Goal: Task Accomplishment & Management: Manage account settings

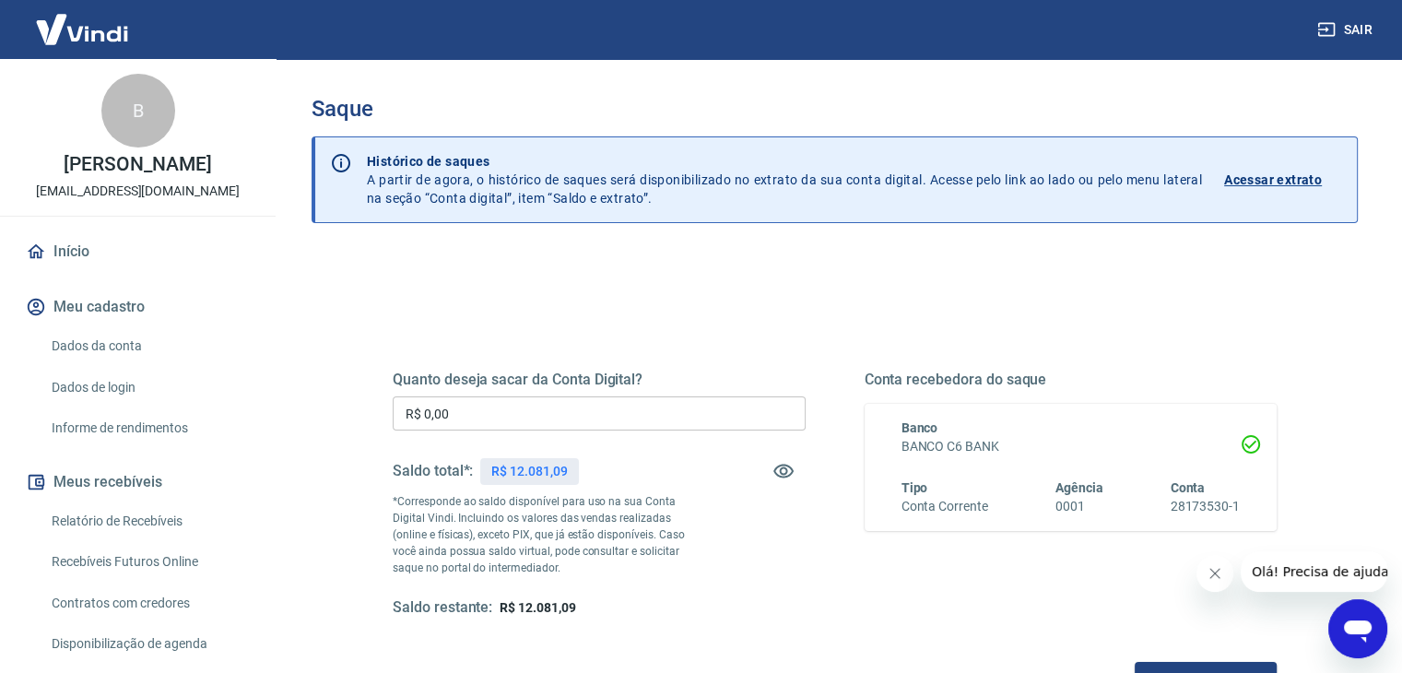
click at [534, 428] on input "R$ 0,00" at bounding box center [599, 413] width 413 height 34
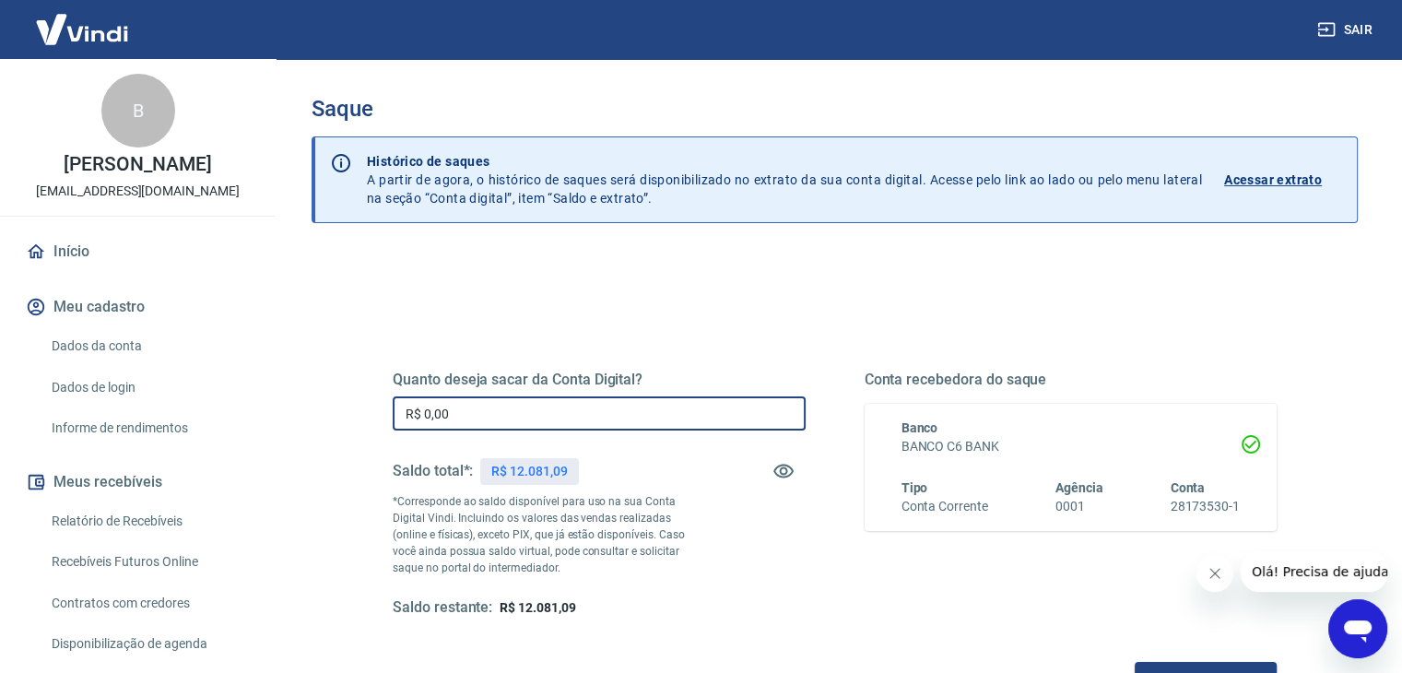
click at [534, 428] on input "R$ 0,00" at bounding box center [599, 413] width 413 height 34
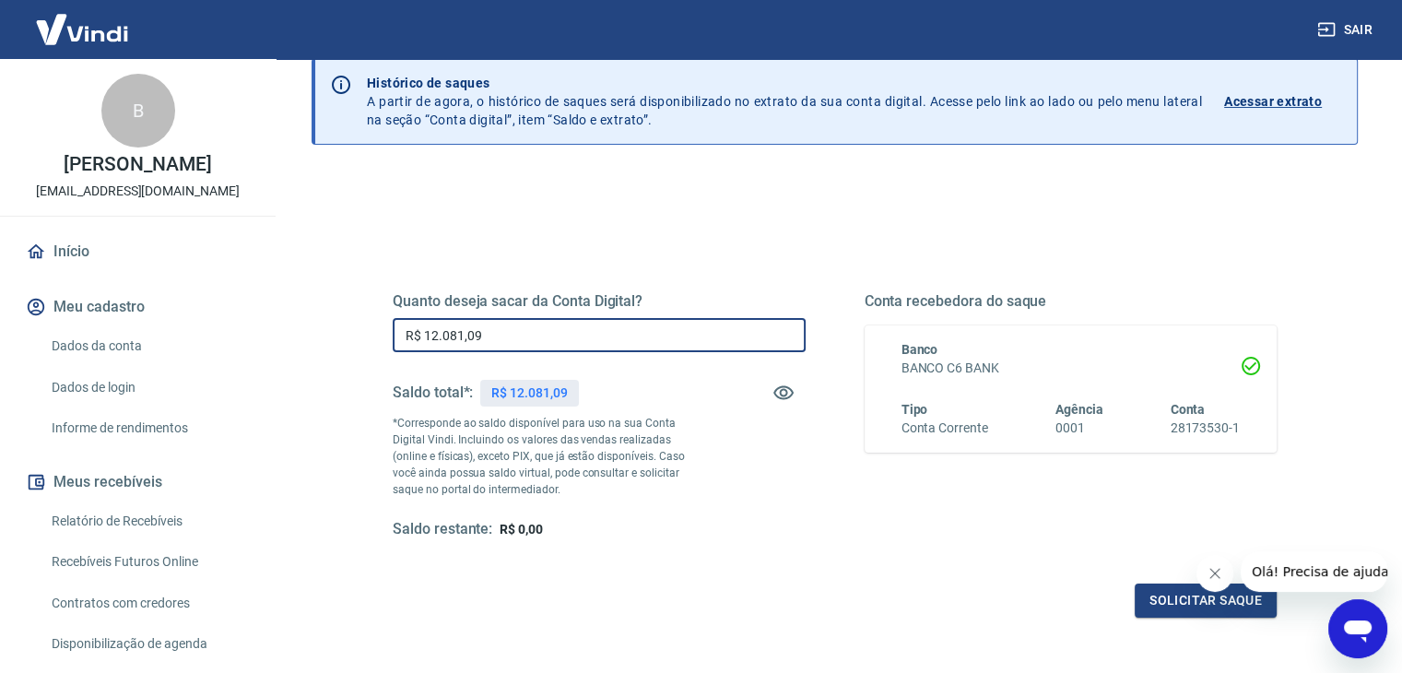
scroll to position [92, 0]
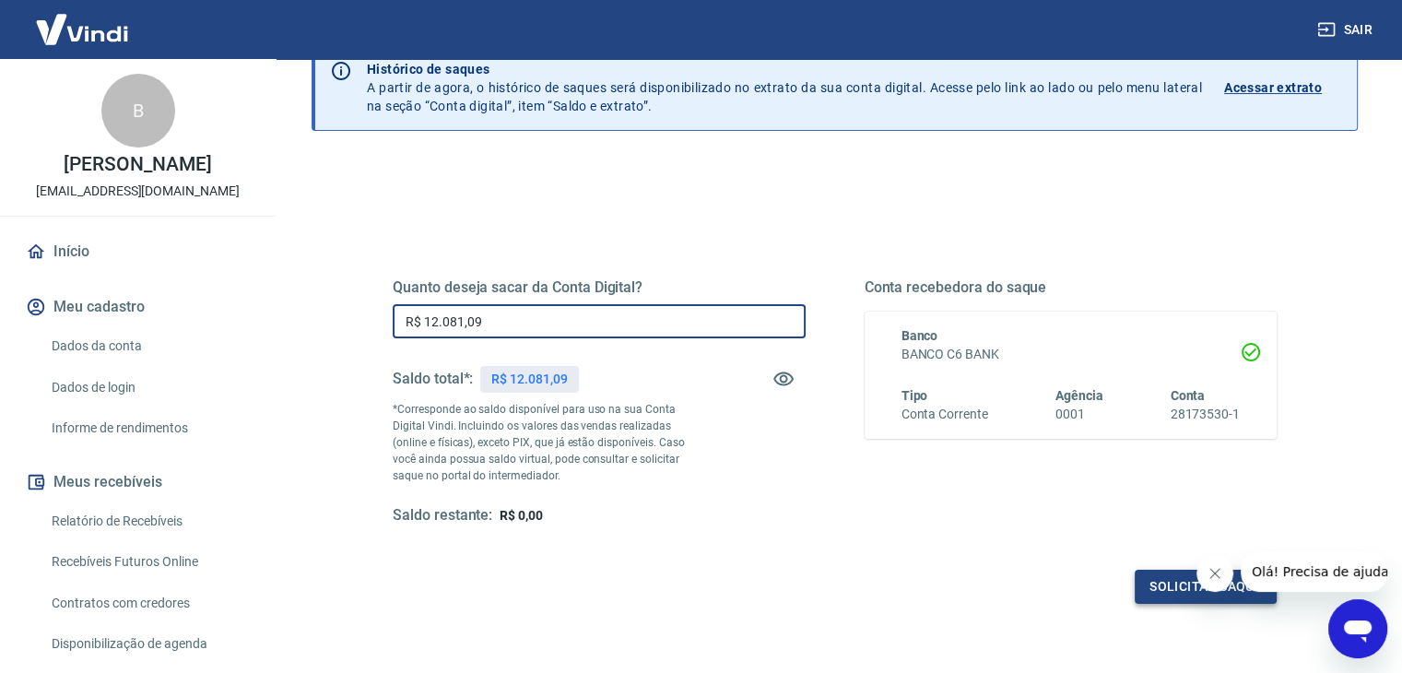
type input "R$ 12.081,09"
click at [1154, 588] on button "Solicitar saque" at bounding box center [1206, 587] width 142 height 34
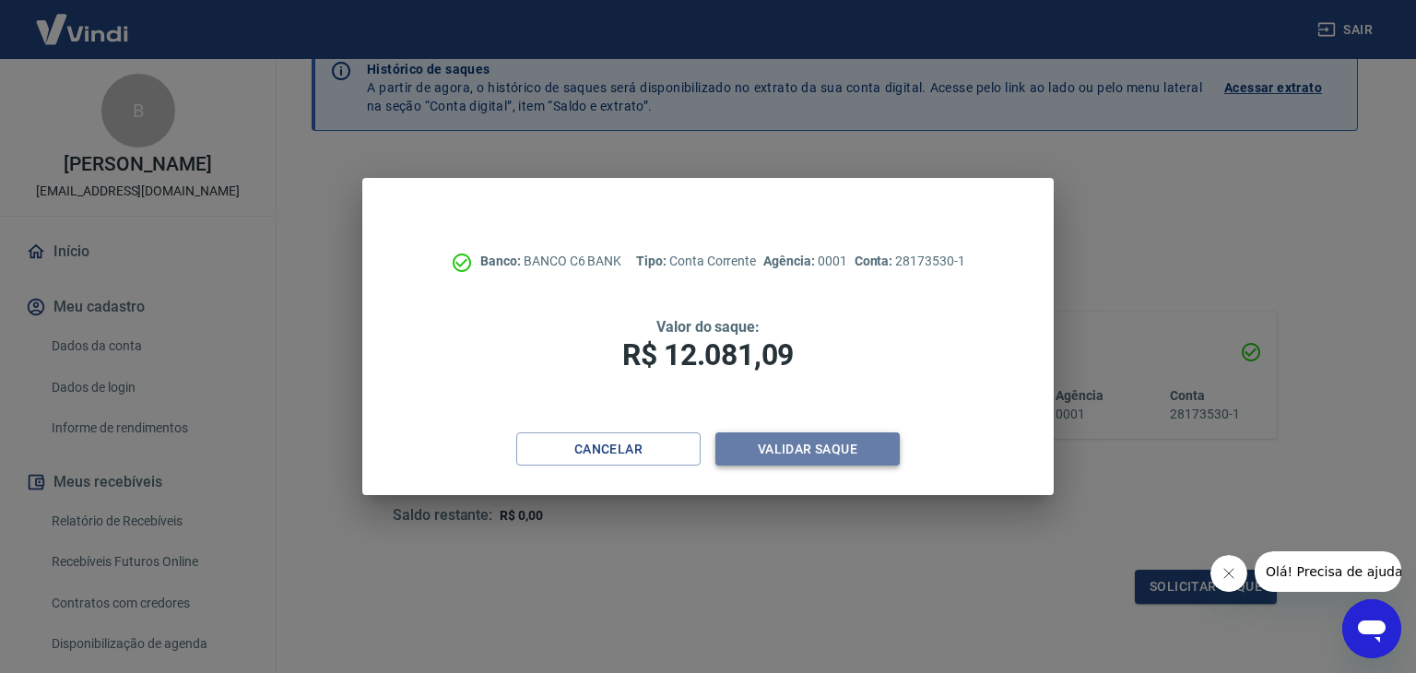
click at [799, 441] on button "Validar saque" at bounding box center [808, 449] width 184 height 34
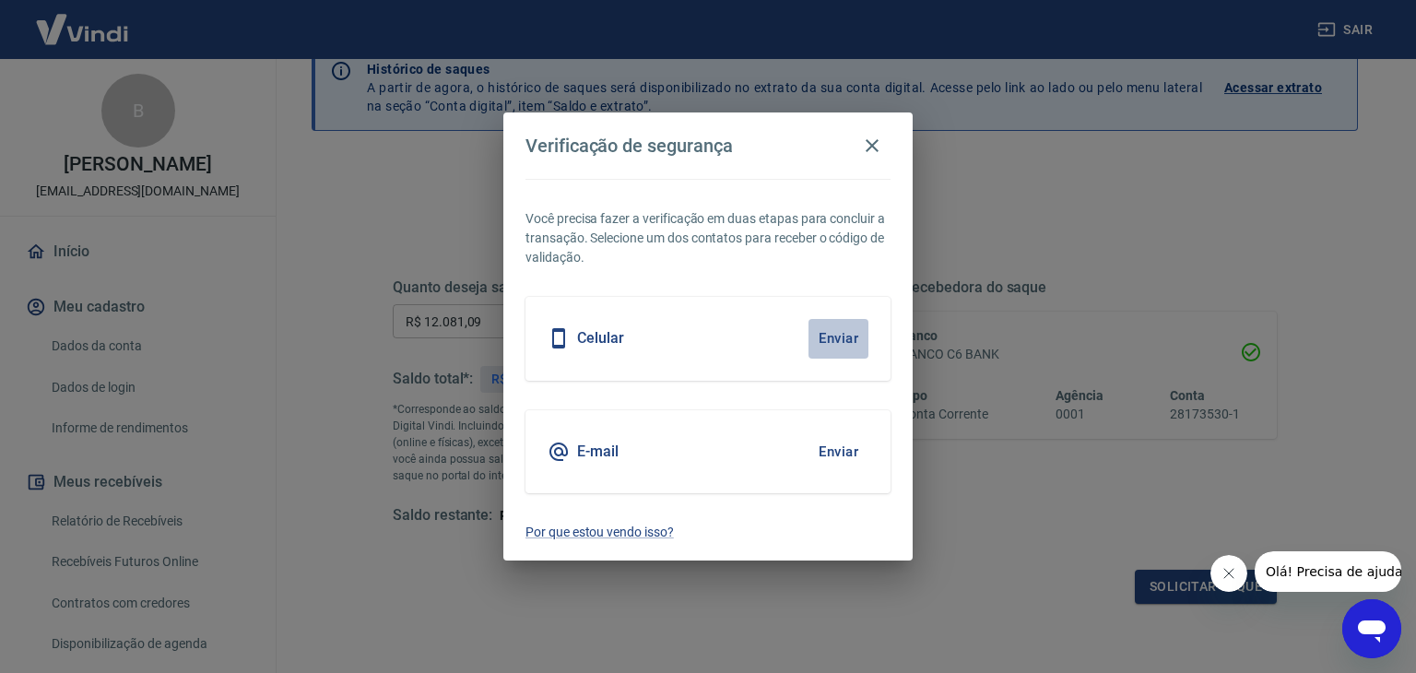
click at [844, 344] on button "Enviar" at bounding box center [839, 338] width 60 height 39
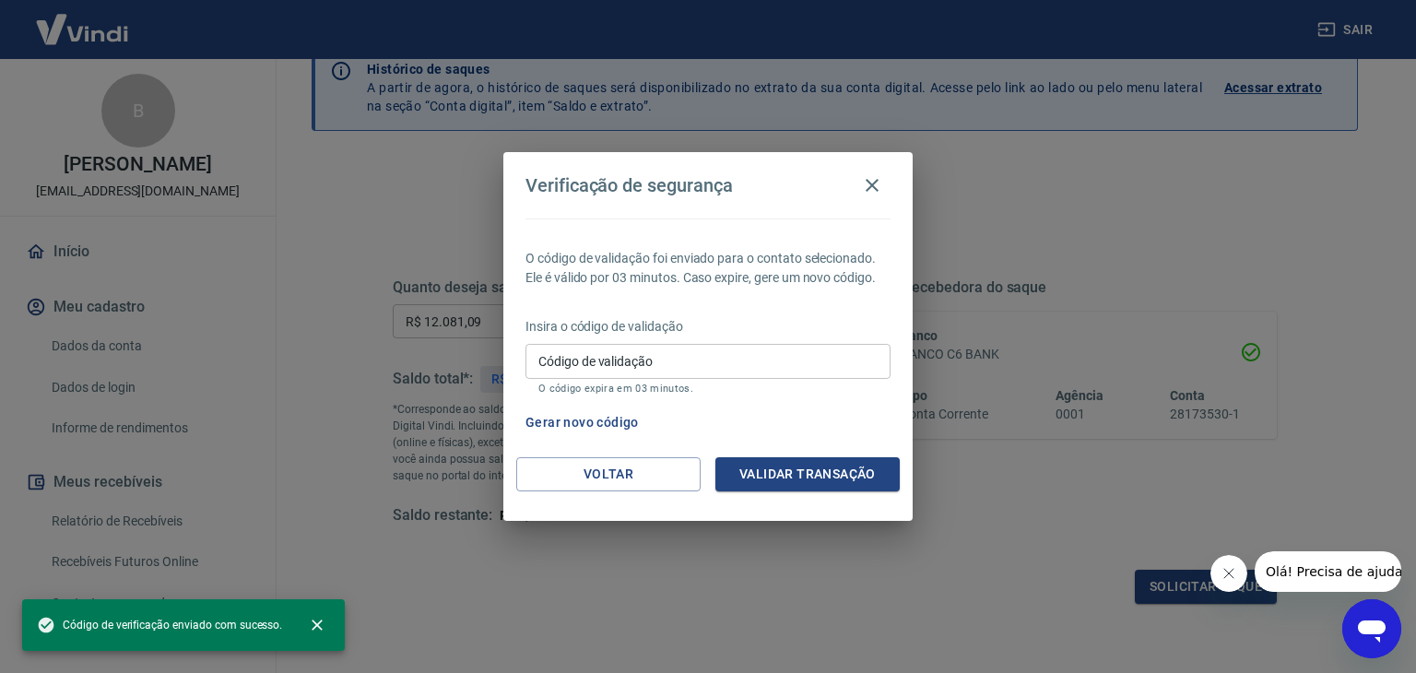
click at [664, 358] on input "Código de validação" at bounding box center [708, 361] width 365 height 34
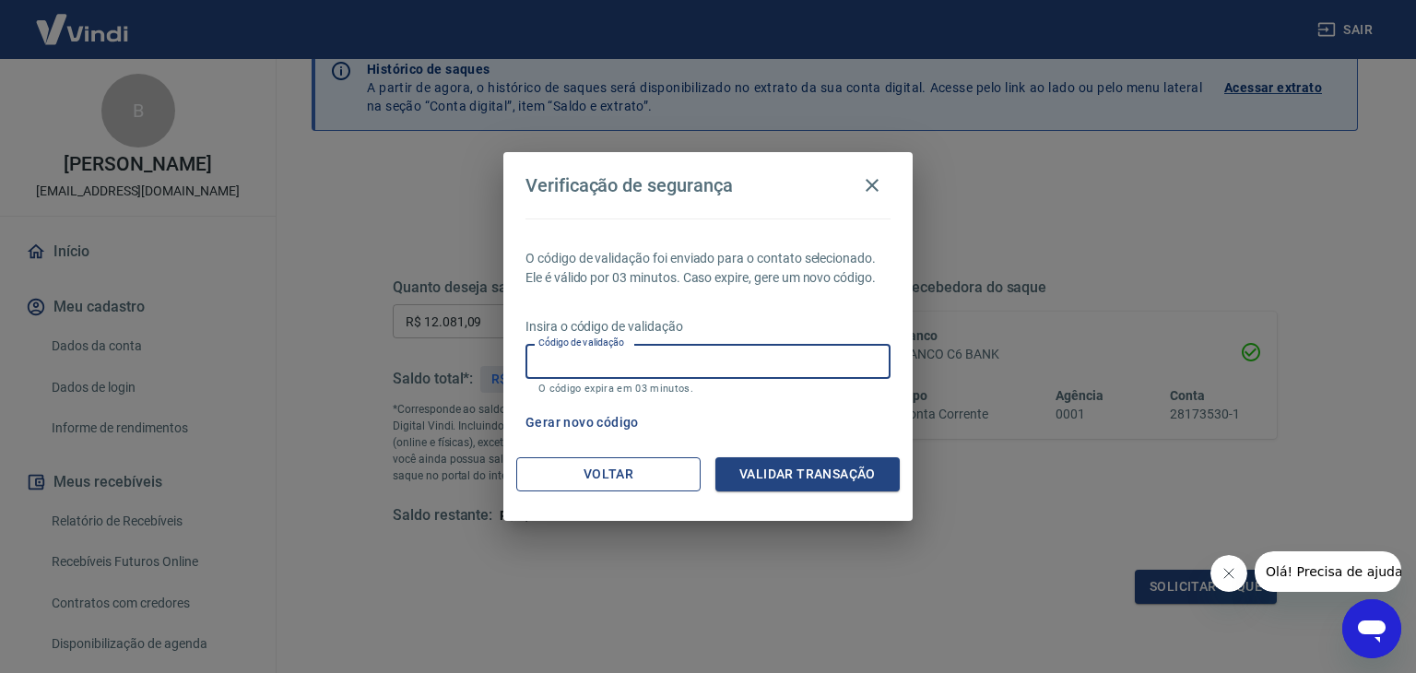
click at [601, 466] on button "Voltar" at bounding box center [608, 474] width 184 height 34
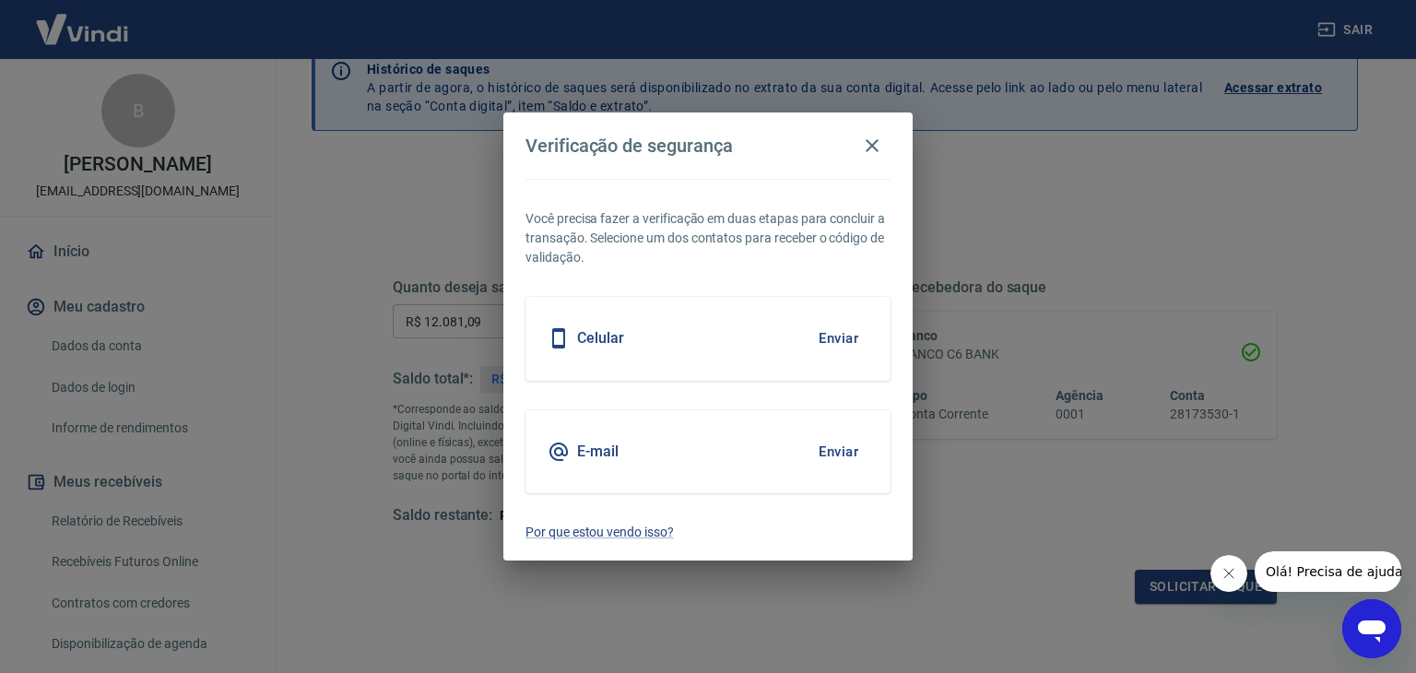
click at [838, 447] on button "Enviar" at bounding box center [839, 451] width 60 height 39
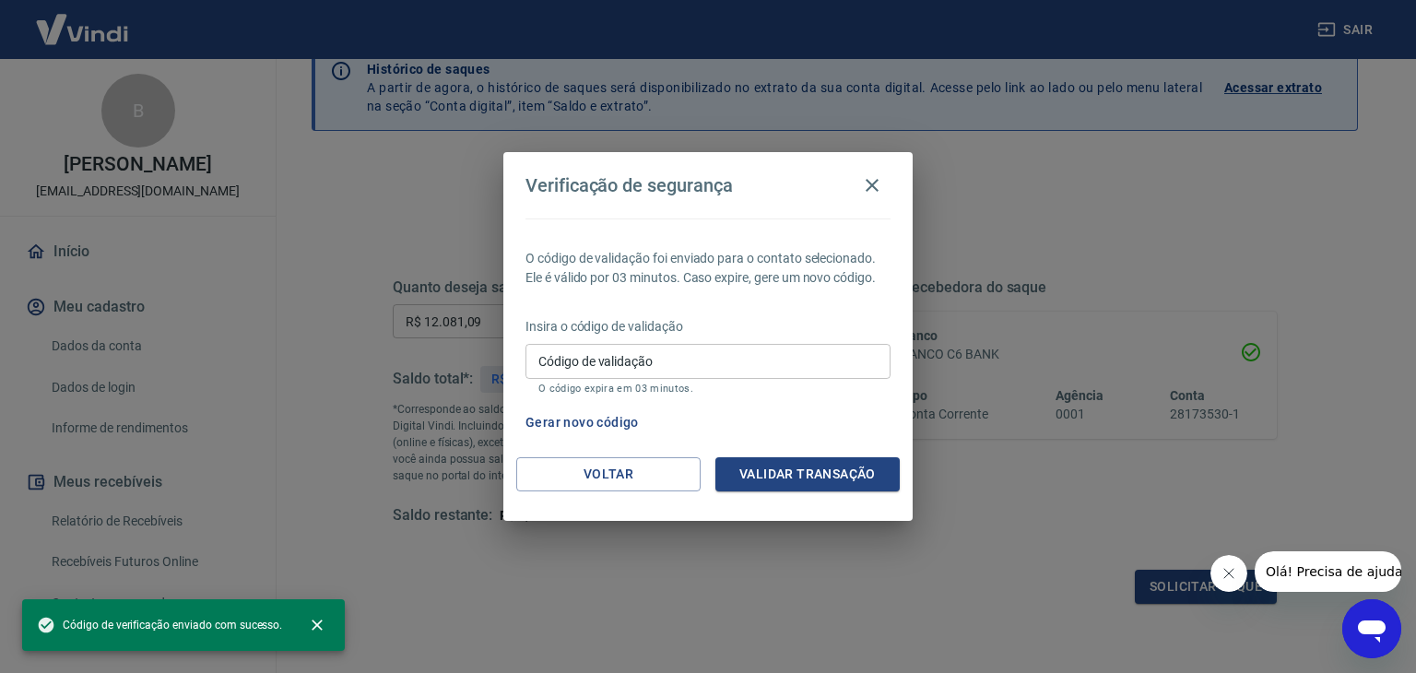
click at [670, 362] on input "Código de validação" at bounding box center [708, 361] width 365 height 34
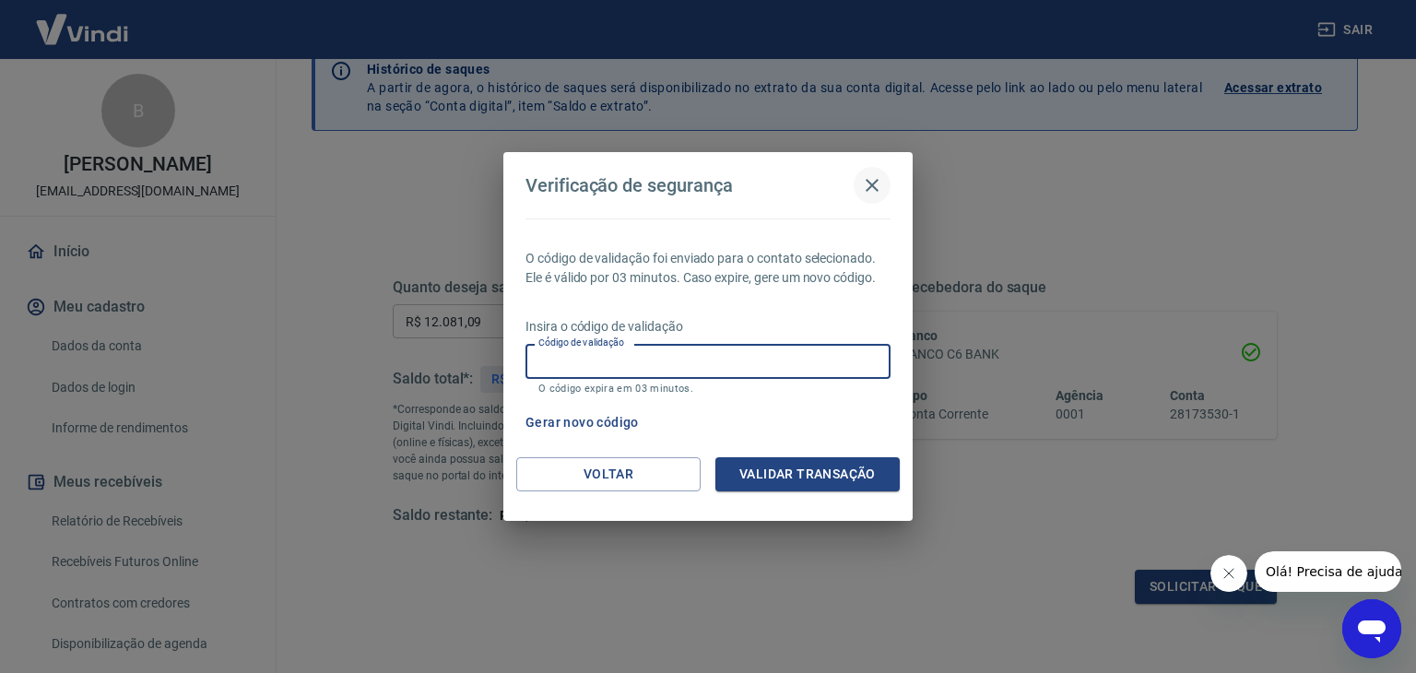
click at [875, 184] on icon "button" at bounding box center [872, 185] width 22 height 22
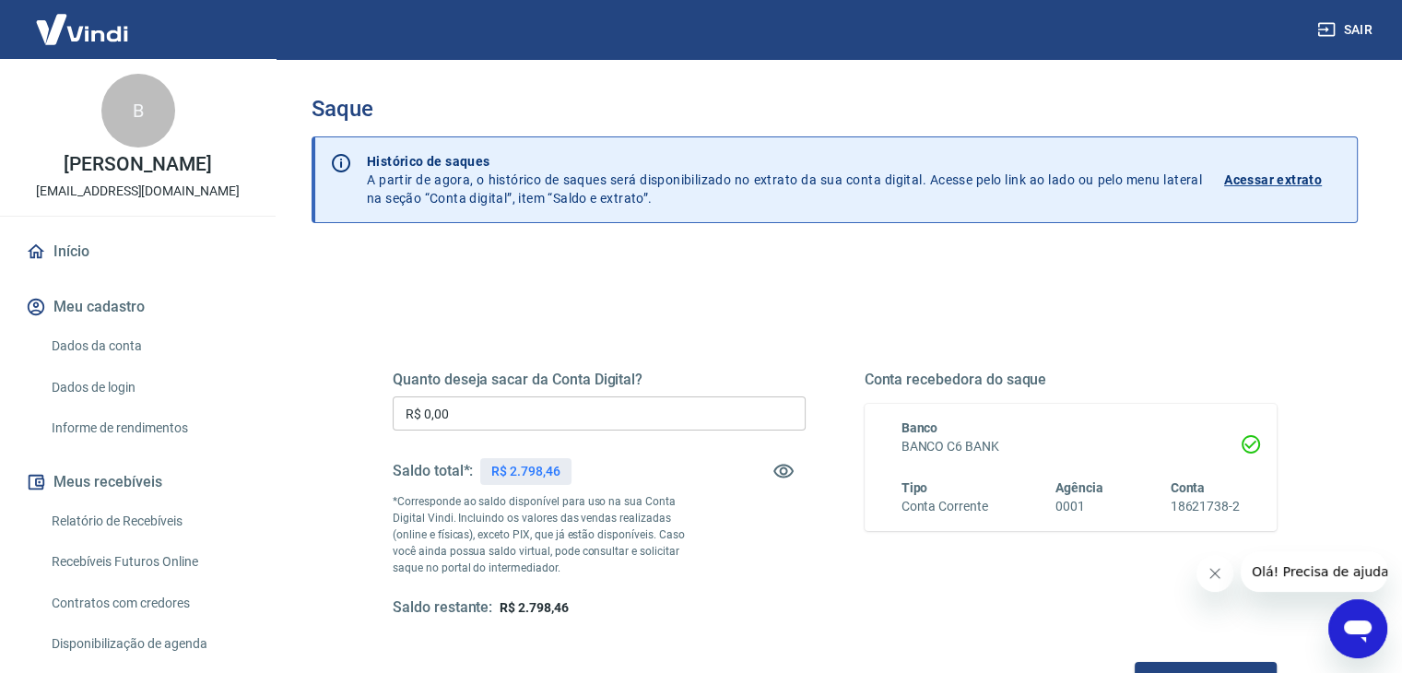
click at [615, 400] on input "R$ 0,00" at bounding box center [599, 413] width 413 height 34
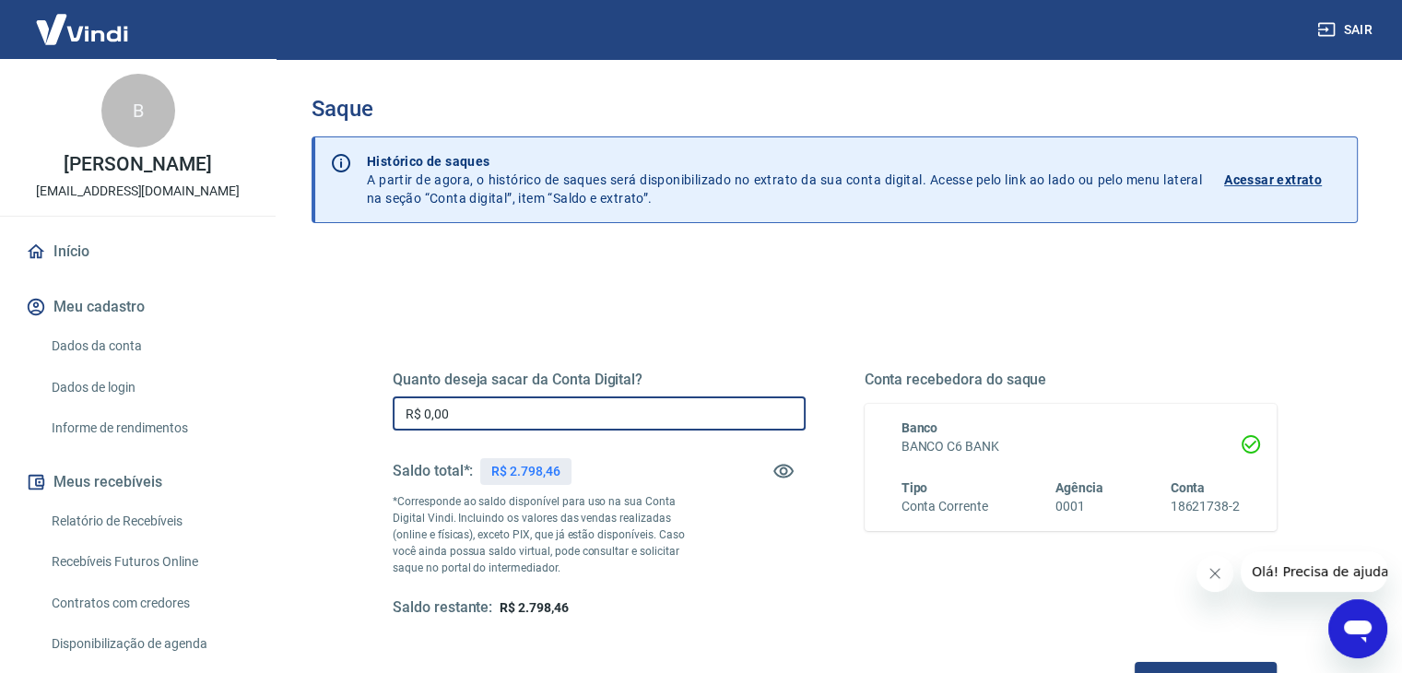
click at [615, 400] on input "R$ 0,00" at bounding box center [599, 413] width 413 height 34
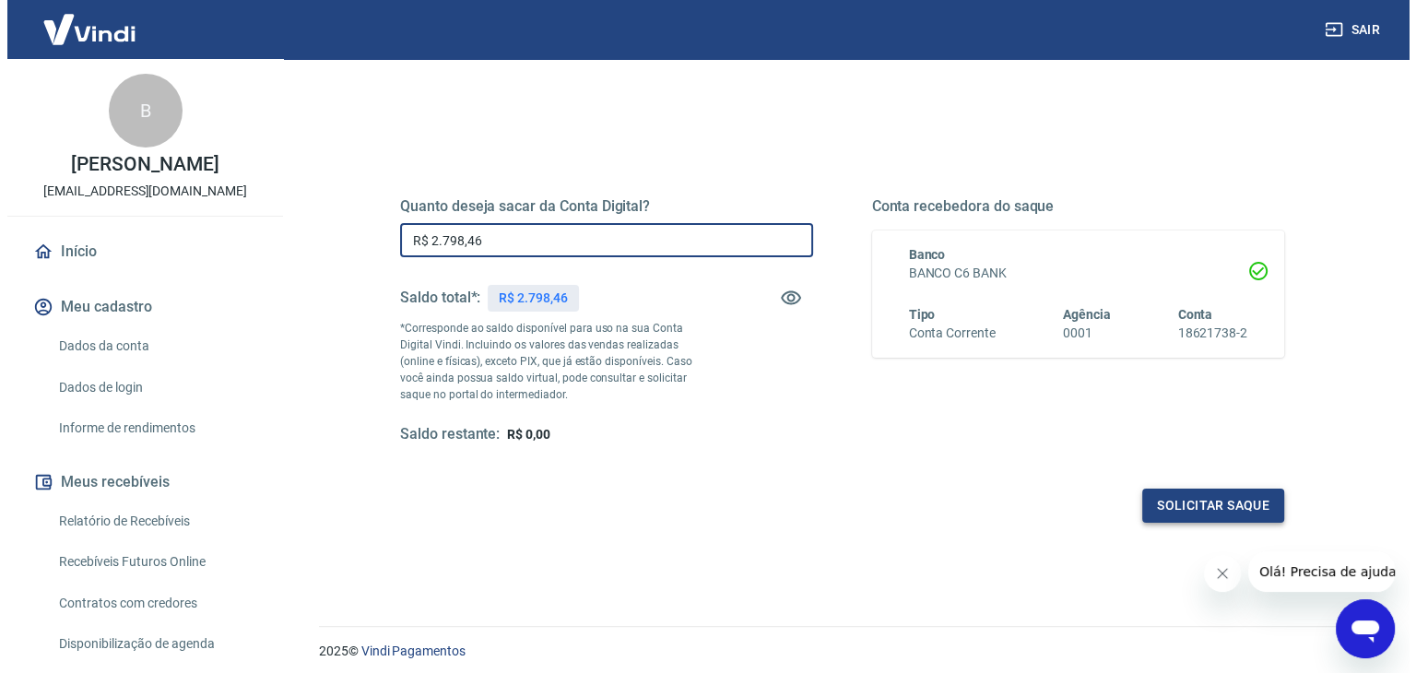
scroll to position [184, 0]
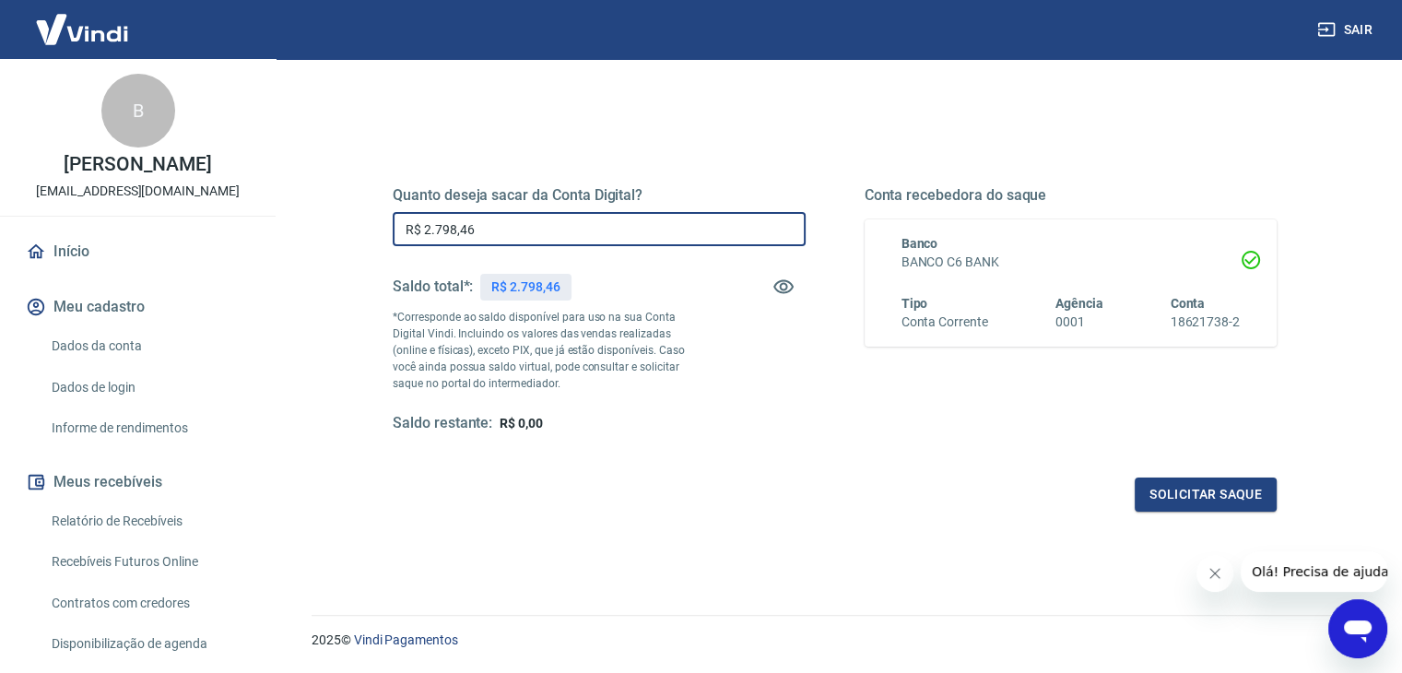
type input "R$ 2.798,46"
click at [1194, 519] on div "Quanto deseja sacar da Conta Digital? R$ 2.798,46 ​ Saldo total*: R$ 2.798,46 *…" at bounding box center [835, 319] width 929 height 429
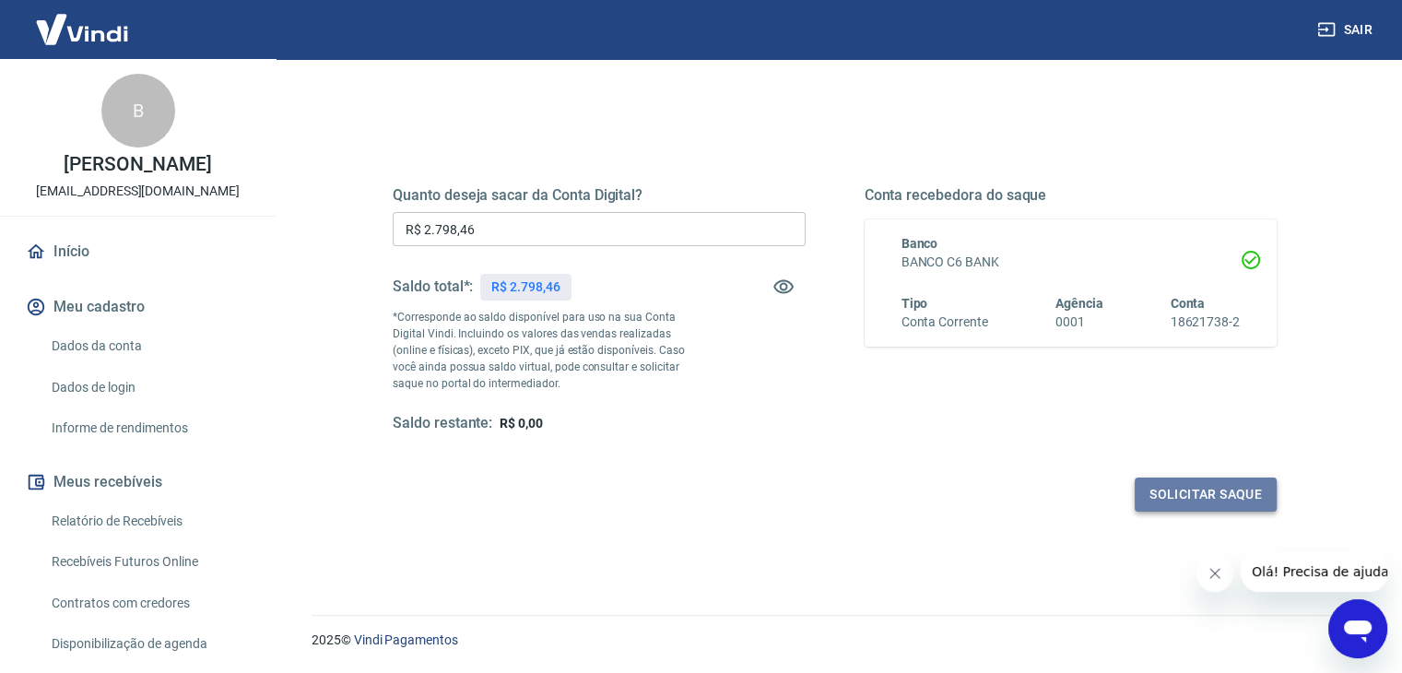
click at [1196, 492] on button "Solicitar saque" at bounding box center [1206, 495] width 142 height 34
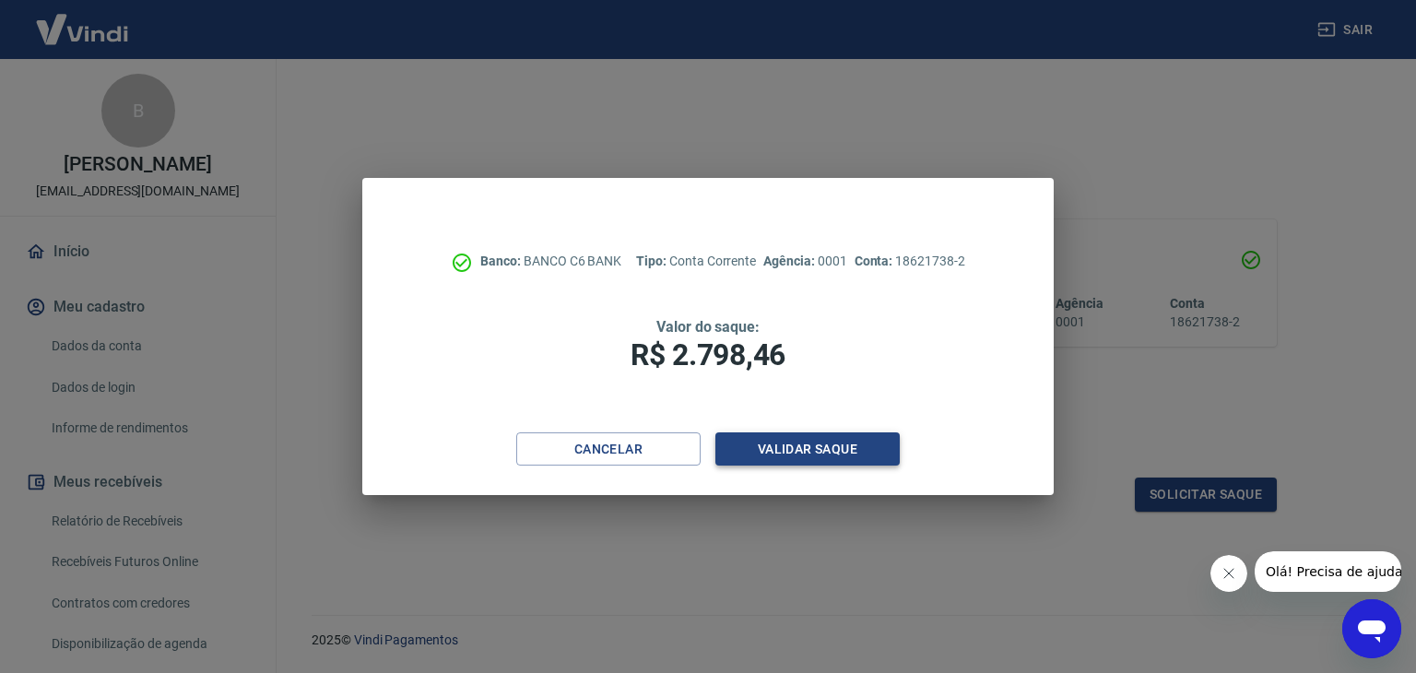
click at [806, 450] on button "Validar saque" at bounding box center [808, 449] width 184 height 34
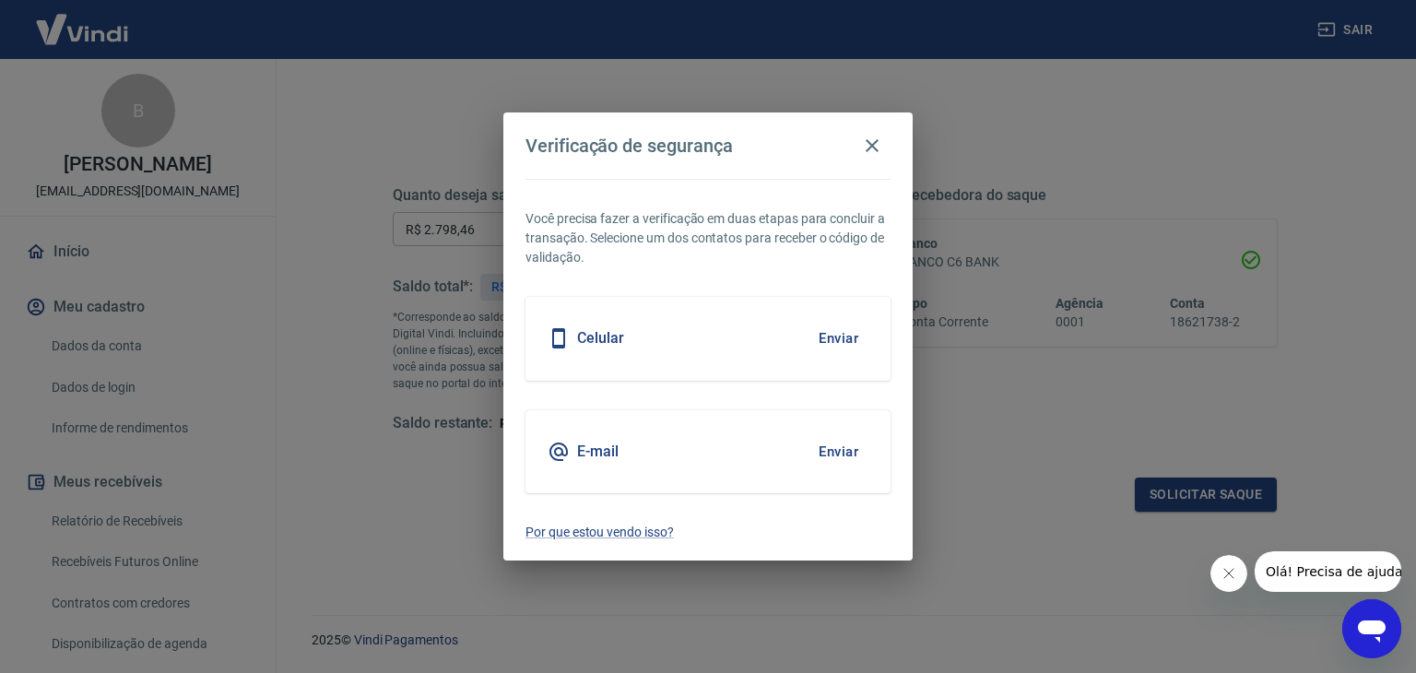
click at [836, 445] on button "Enviar" at bounding box center [839, 451] width 60 height 39
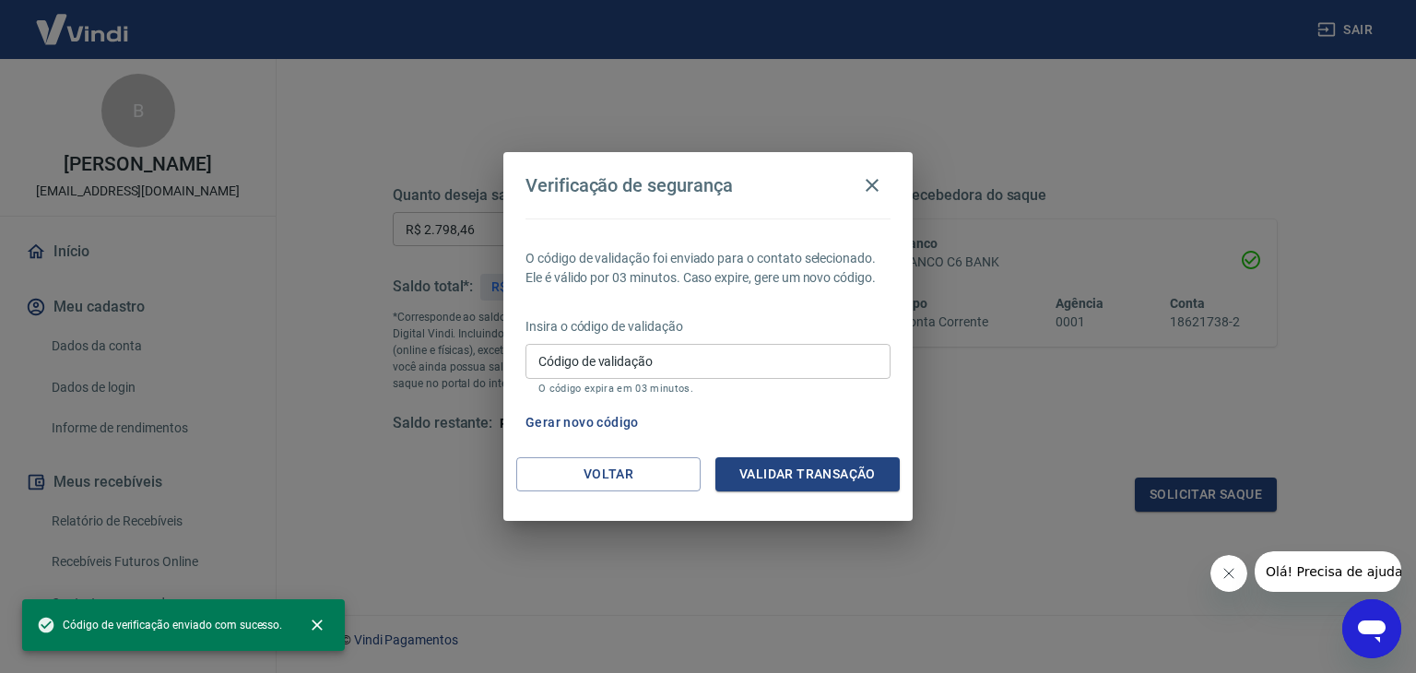
click at [715, 371] on input "Código de validação" at bounding box center [708, 361] width 365 height 34
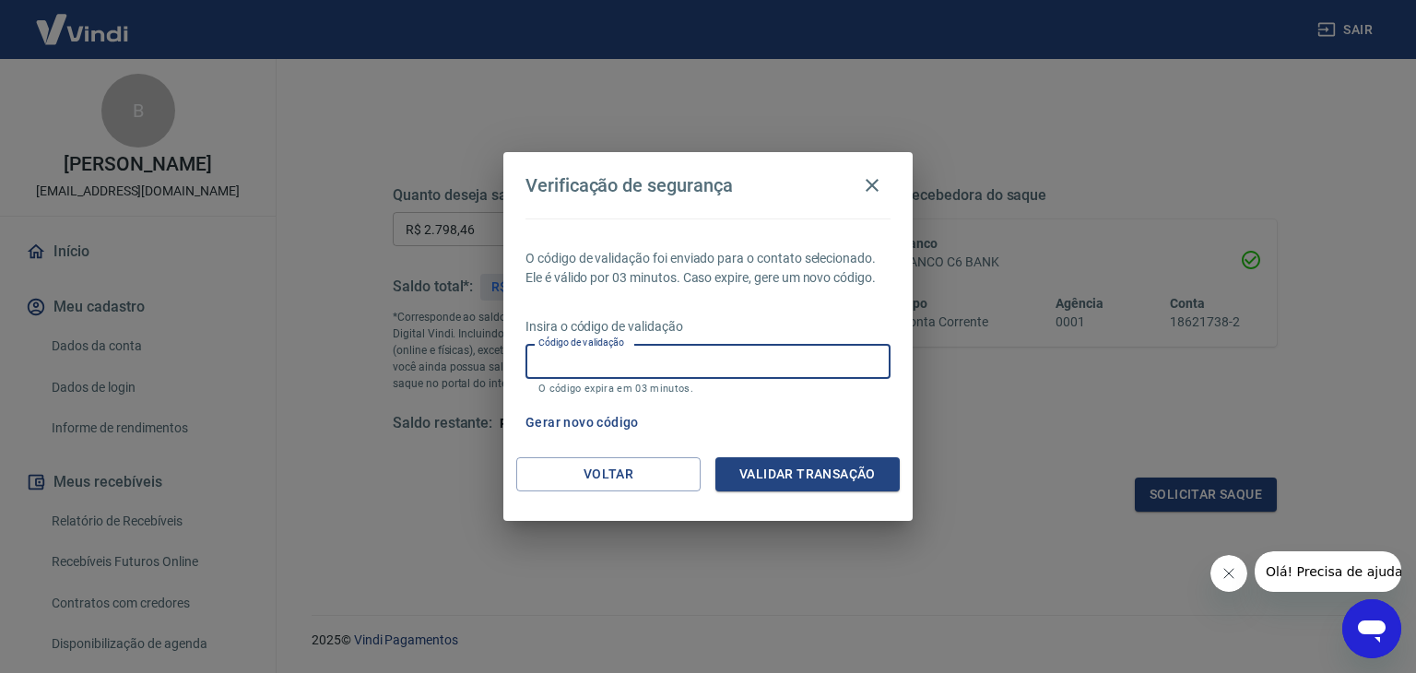
paste input "977739"
type input "977739"
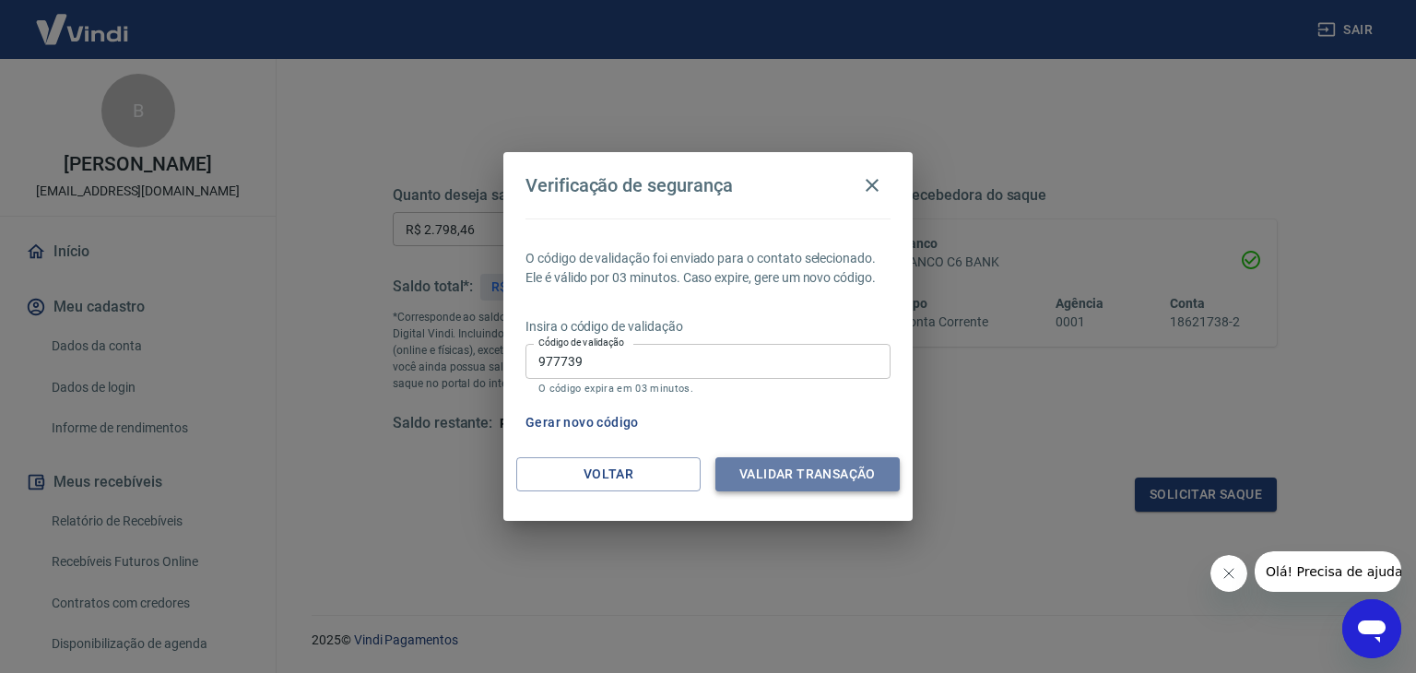
click at [808, 458] on button "Validar transação" at bounding box center [808, 474] width 184 height 34
